Goal: Information Seeking & Learning: Find specific fact

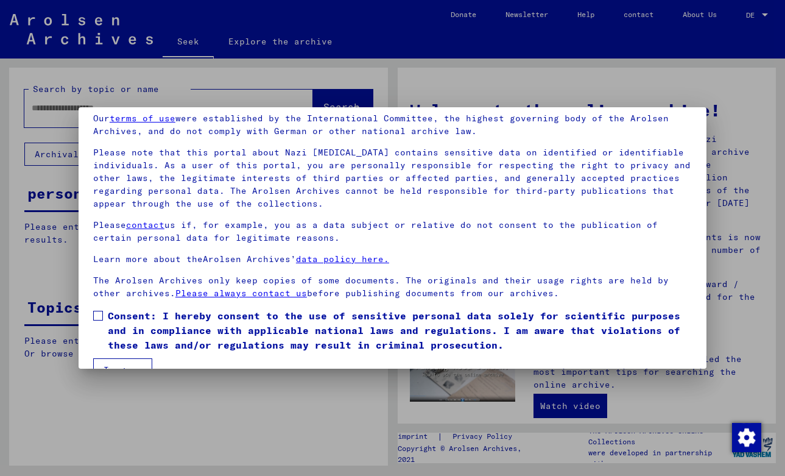
scroll to position [77, 0]
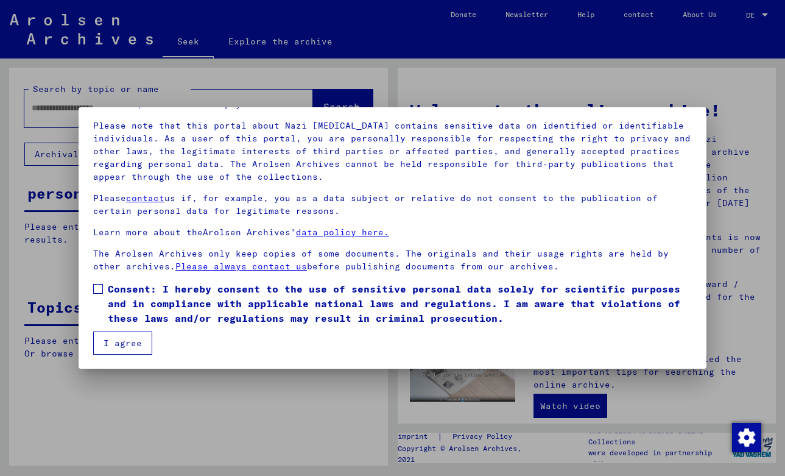
click at [100, 286] on span at bounding box center [98, 289] width 10 height 10
click at [116, 339] on font "I agree" at bounding box center [123, 342] width 38 height 11
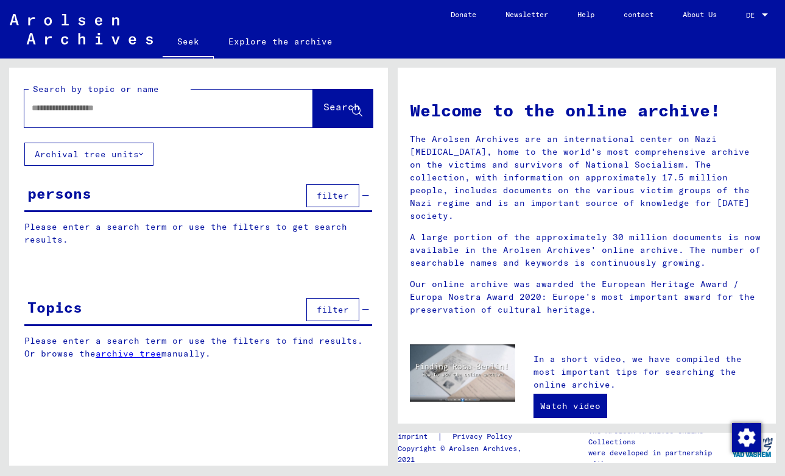
click at [186, 111] on input "text" at bounding box center [154, 108] width 245 height 13
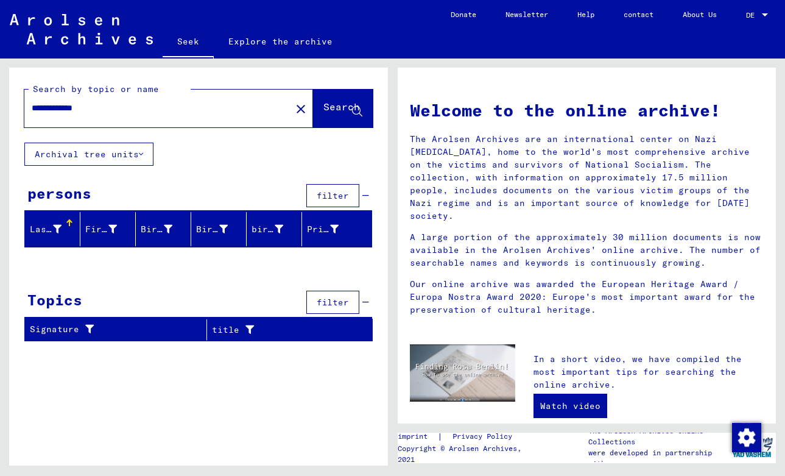
drag, startPoint x: 110, startPoint y: 111, endPoint x: 65, endPoint y: 111, distance: 45.1
click at [65, 111] on input "**********" at bounding box center [154, 108] width 245 height 13
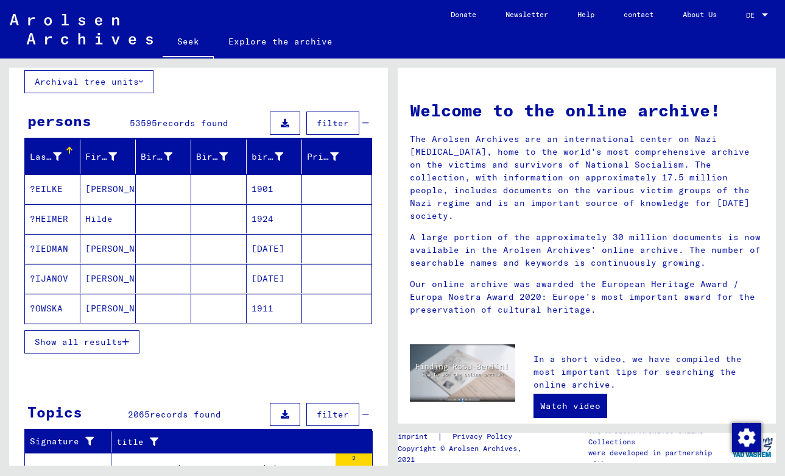
scroll to position [74, 0]
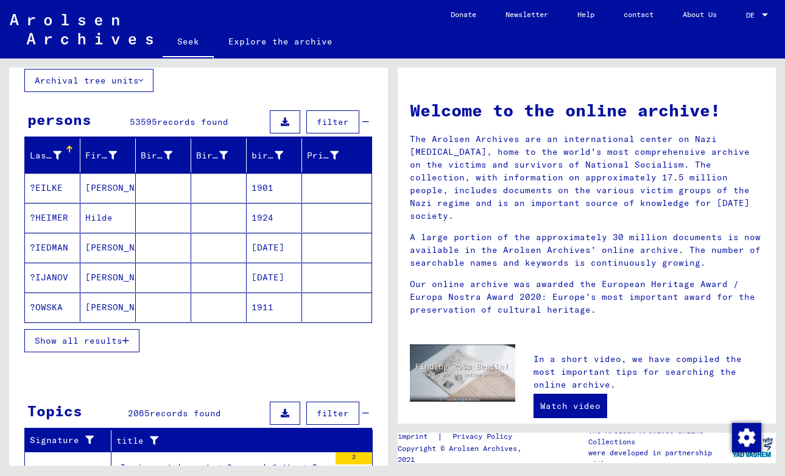
click at [114, 341] on font "Show all results" at bounding box center [79, 340] width 88 height 11
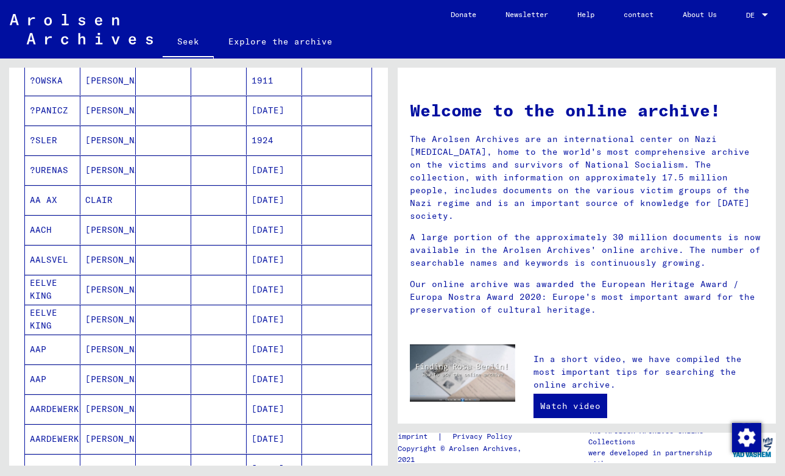
scroll to position [0, 0]
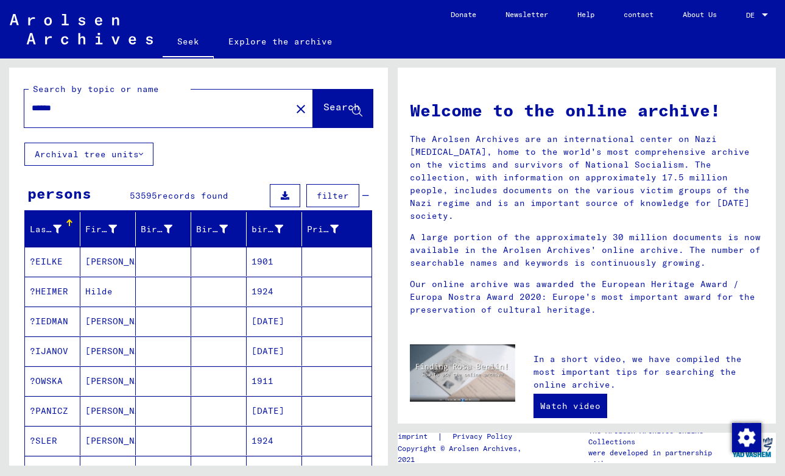
click at [49, 110] on input "*****" at bounding box center [154, 108] width 245 height 13
click at [169, 107] on input "******" at bounding box center [154, 108] width 245 height 13
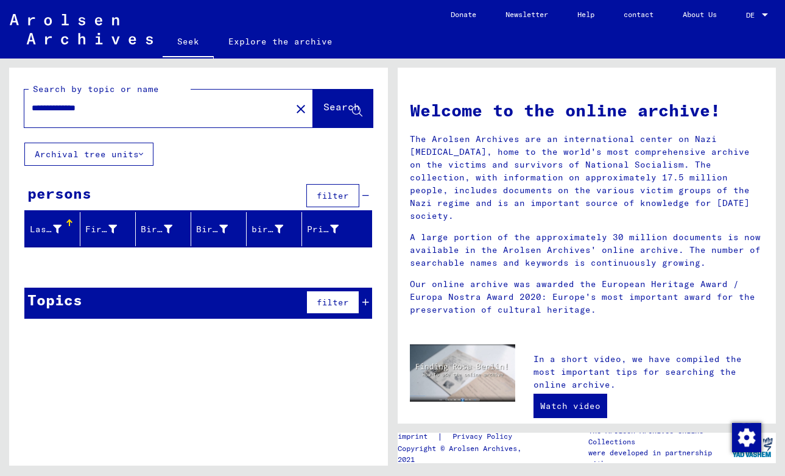
click at [48, 110] on input "**********" at bounding box center [154, 108] width 245 height 13
type input "*******"
click at [323, 105] on font "Search" at bounding box center [341, 107] width 37 height 12
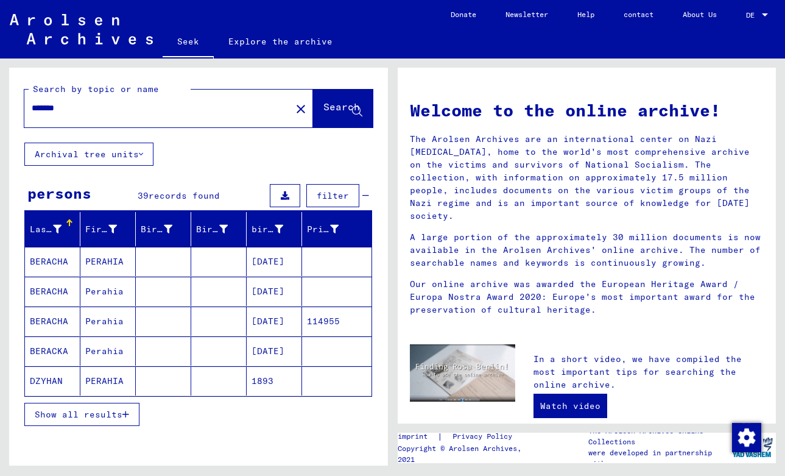
click at [108, 418] on font "Show all results" at bounding box center [79, 414] width 88 height 11
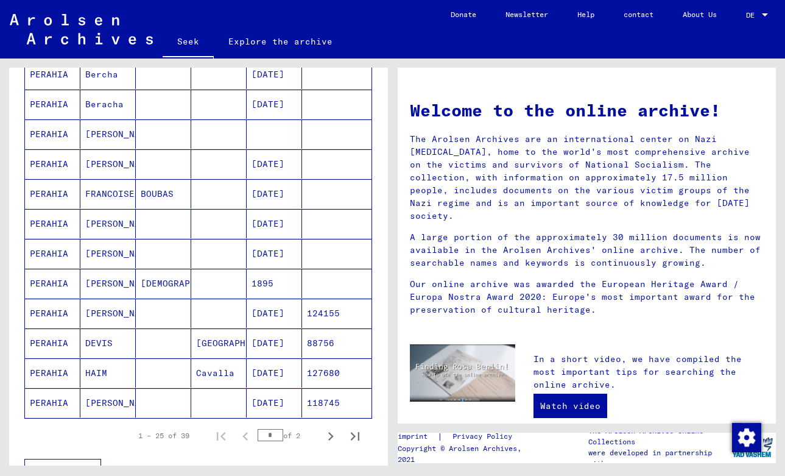
scroll to position [576, 0]
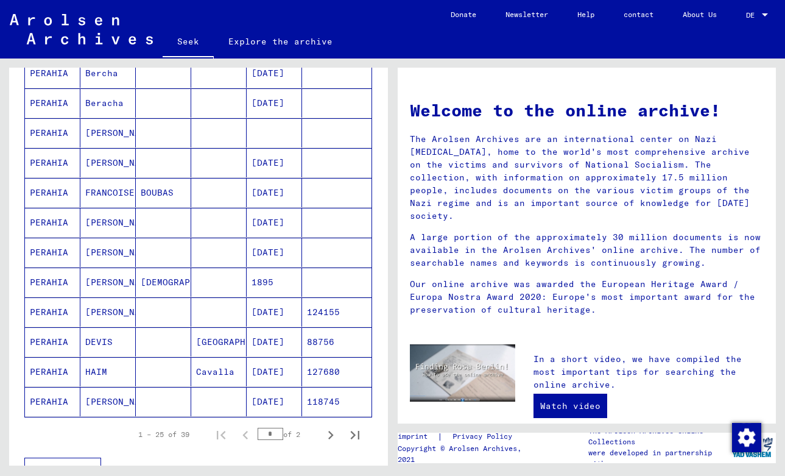
click at [103, 255] on font "[PERSON_NAME]" at bounding box center [120, 252] width 71 height 11
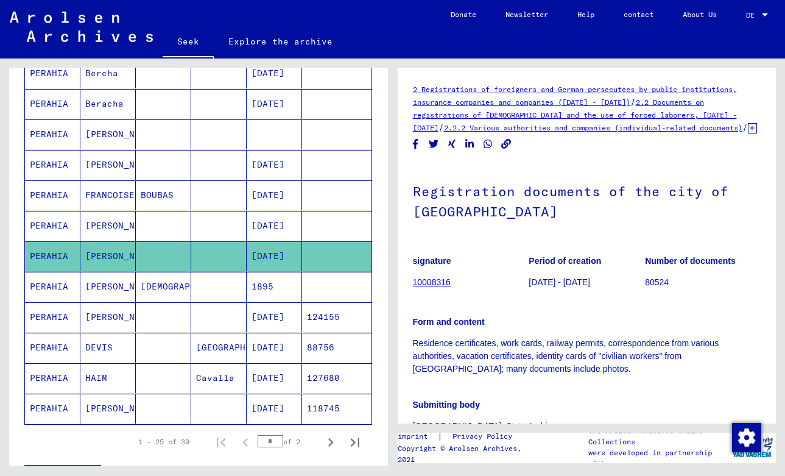
click at [460, 206] on font "Registration documents of the city of [GEOGRAPHIC_DATA]" at bounding box center [571, 201] width 316 height 37
copy font "[GEOGRAPHIC_DATA]"
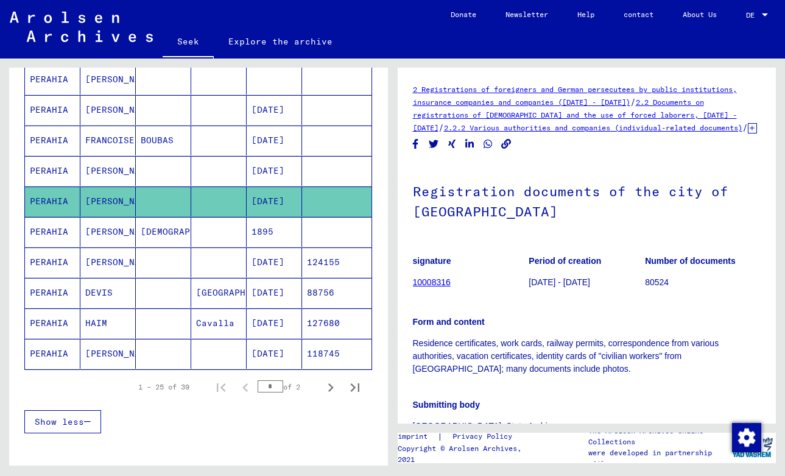
scroll to position [654, 0]
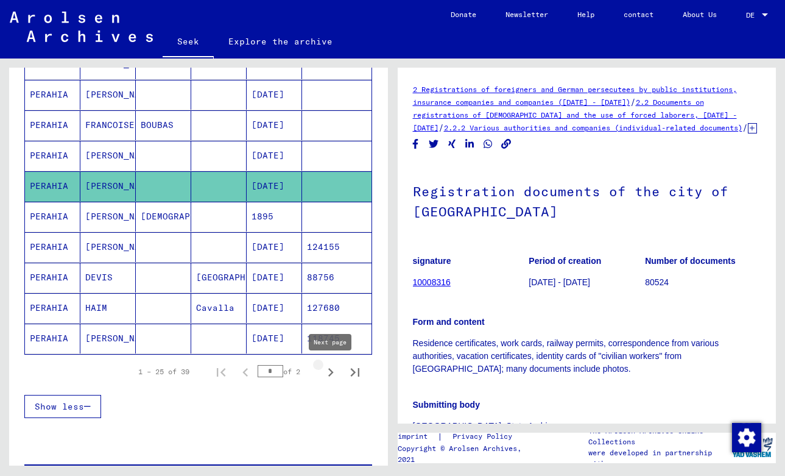
click at [331, 370] on icon "Next page" at bounding box center [330, 372] width 5 height 9
type input "*"
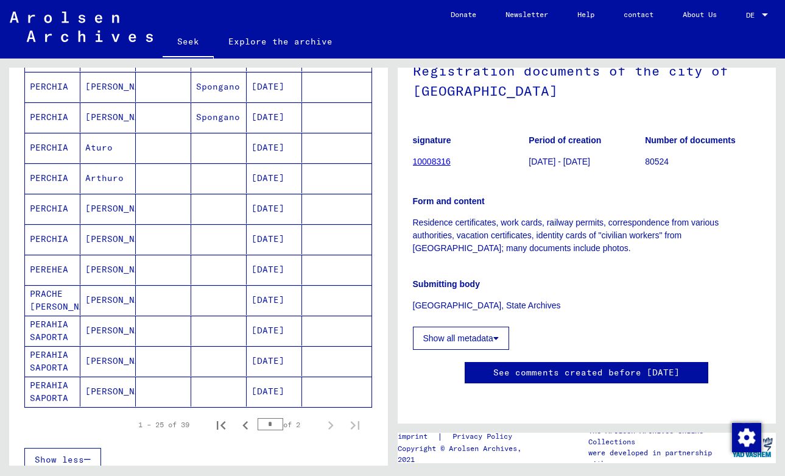
scroll to position [267, 0]
click at [110, 396] on font "[PERSON_NAME]" at bounding box center [120, 390] width 71 height 13
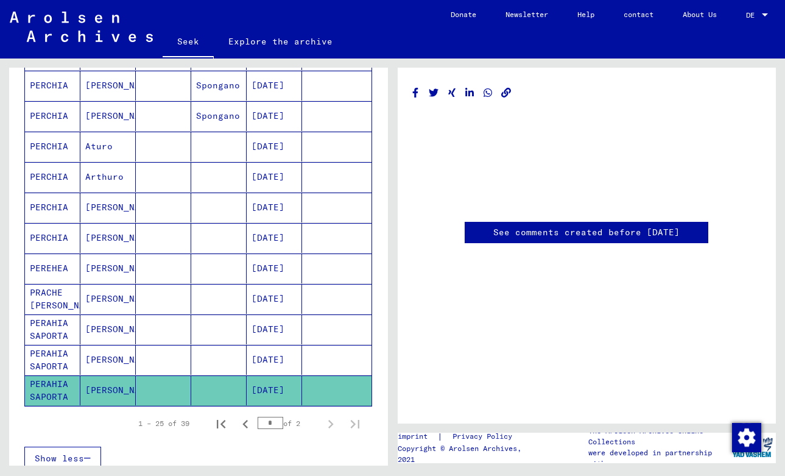
scroll to position [81, 0]
click at [96, 364] on font "[PERSON_NAME]" at bounding box center [120, 359] width 71 height 11
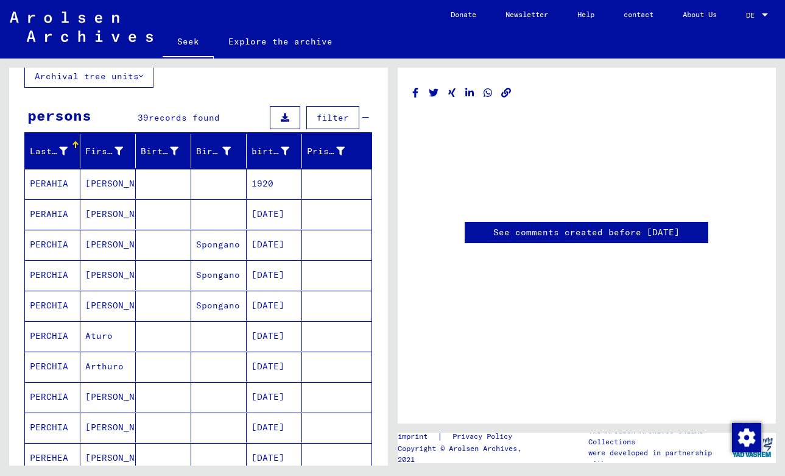
scroll to position [0, 0]
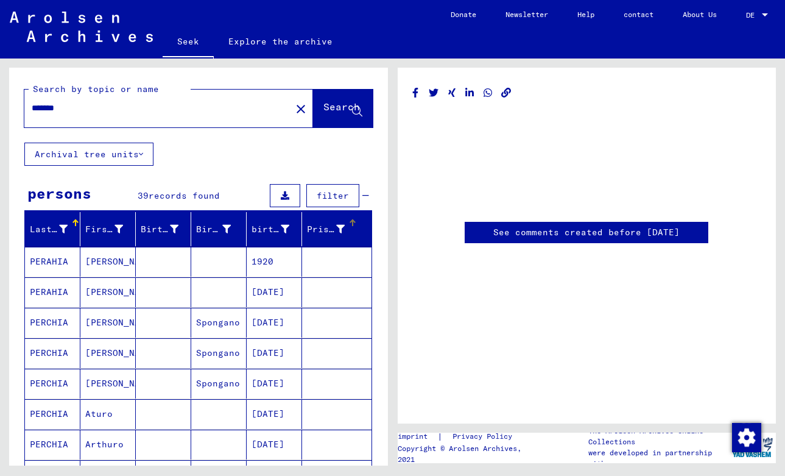
click at [320, 230] on font "Prisoner #" at bounding box center [334, 229] width 55 height 11
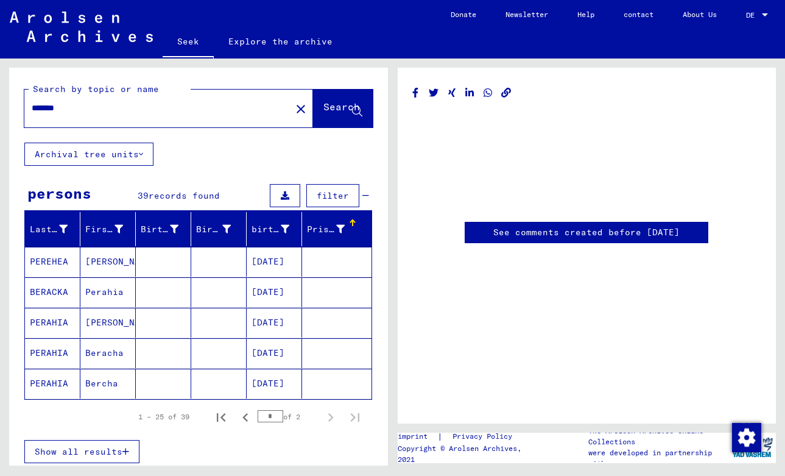
click at [339, 226] on font "Prisoner #" at bounding box center [334, 229] width 55 height 11
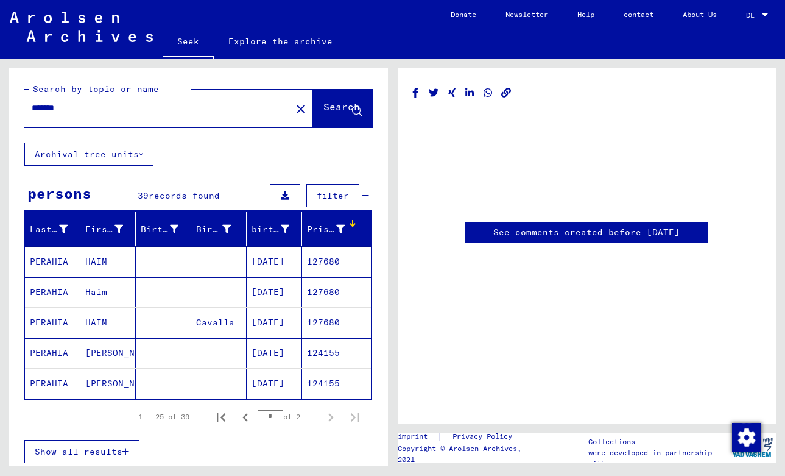
click at [130, 162] on button "Archival tree units" at bounding box center [88, 154] width 129 height 23
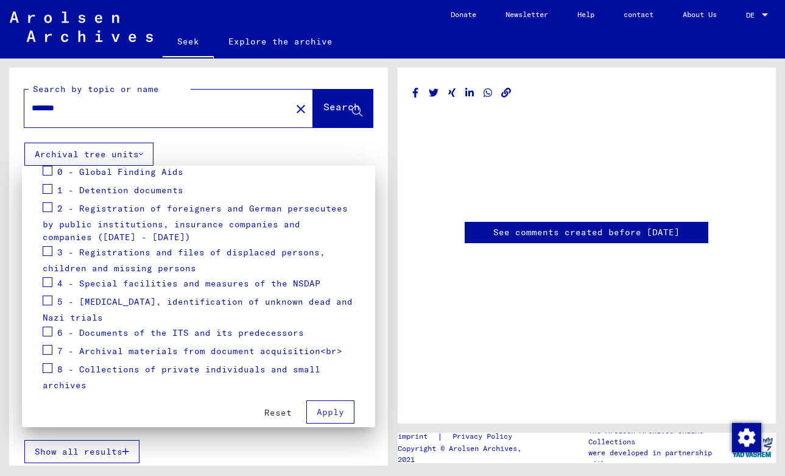
scroll to position [172, 0]
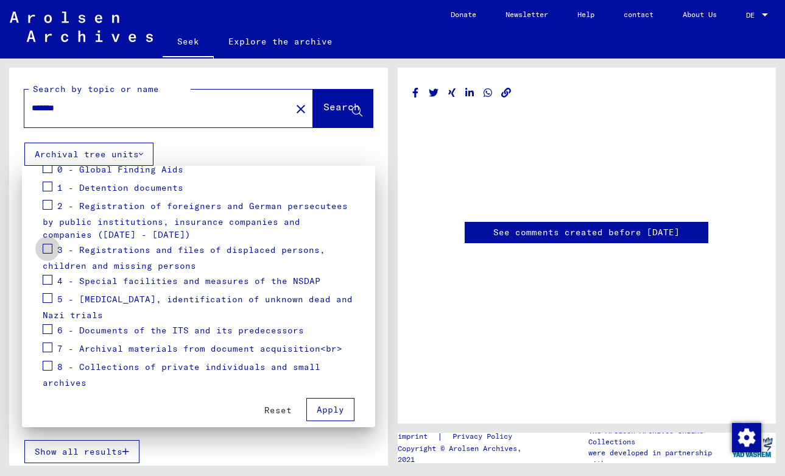
click at [49, 251] on span at bounding box center [48, 249] width 10 height 10
click at [330, 412] on font "Apply" at bounding box center [330, 409] width 27 height 11
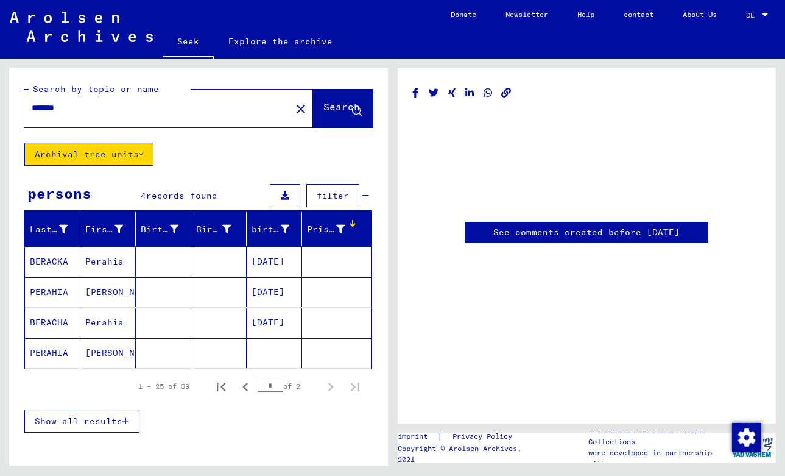
click at [90, 422] on font "Show all results" at bounding box center [79, 420] width 88 height 11
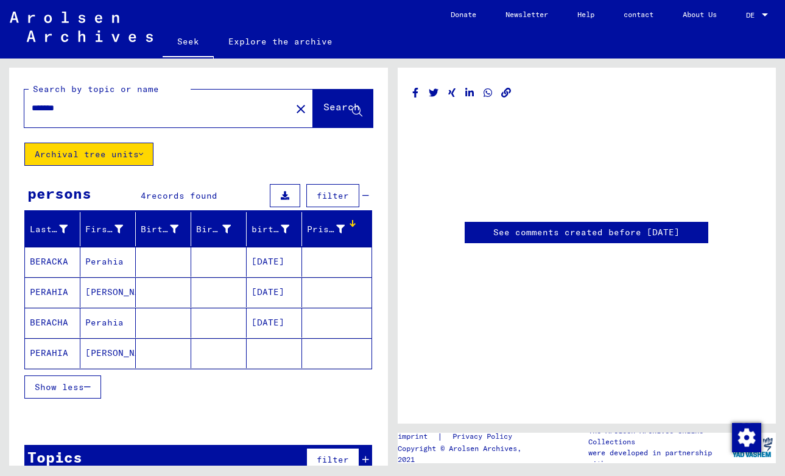
click at [97, 356] on font "[PERSON_NAME]" at bounding box center [120, 352] width 71 height 11
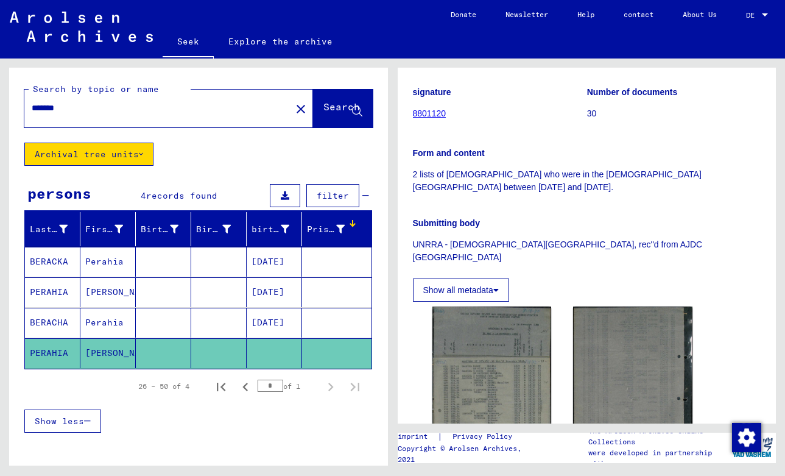
scroll to position [199, 0]
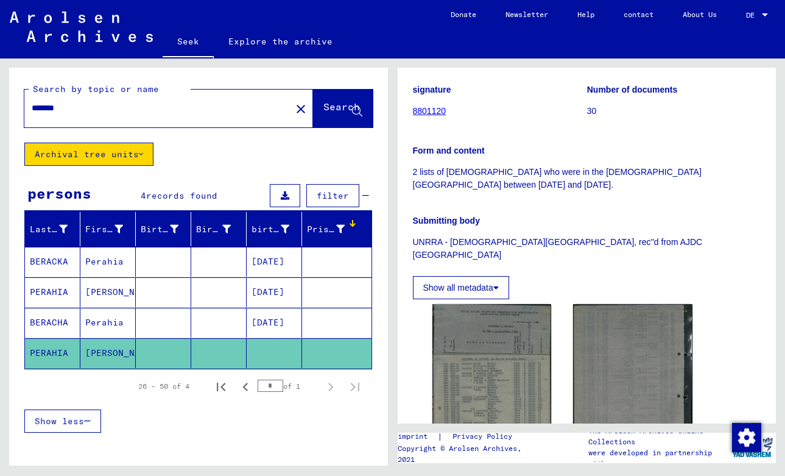
click at [216, 112] on input "*******" at bounding box center [158, 108] width 252 height 13
type input "**********"
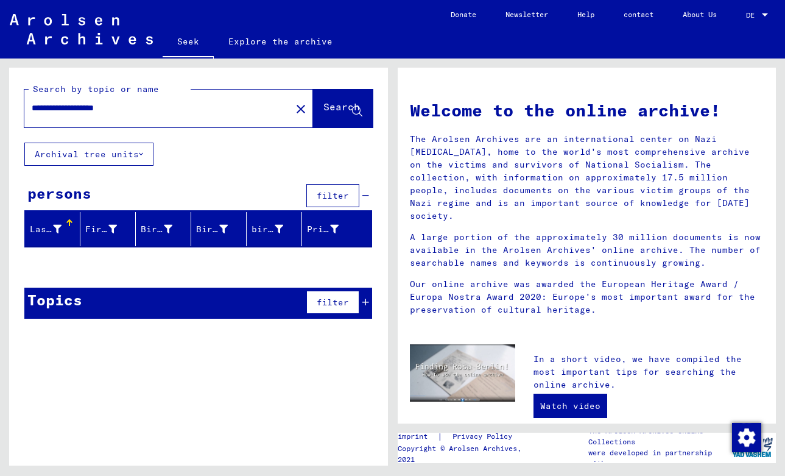
click at [325, 199] on font "filter" at bounding box center [333, 195] width 32 height 11
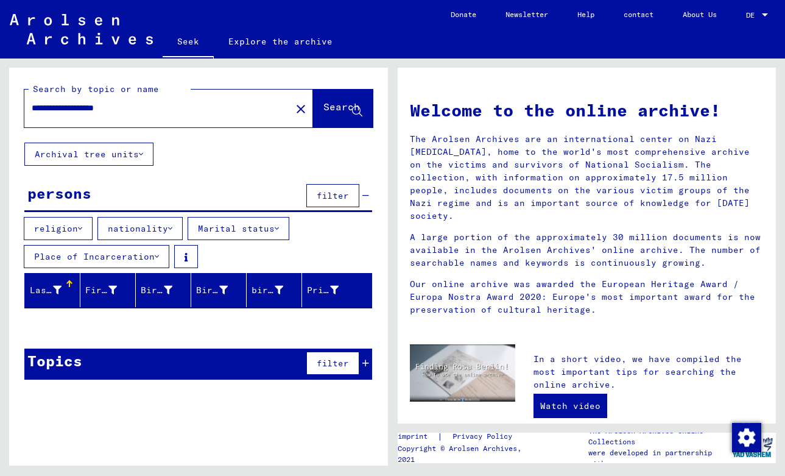
click at [264, 415] on div "**********" at bounding box center [198, 271] width 379 height 407
click at [82, 16] on img at bounding box center [81, 29] width 143 height 30
